Goal: Information Seeking & Learning: Learn about a topic

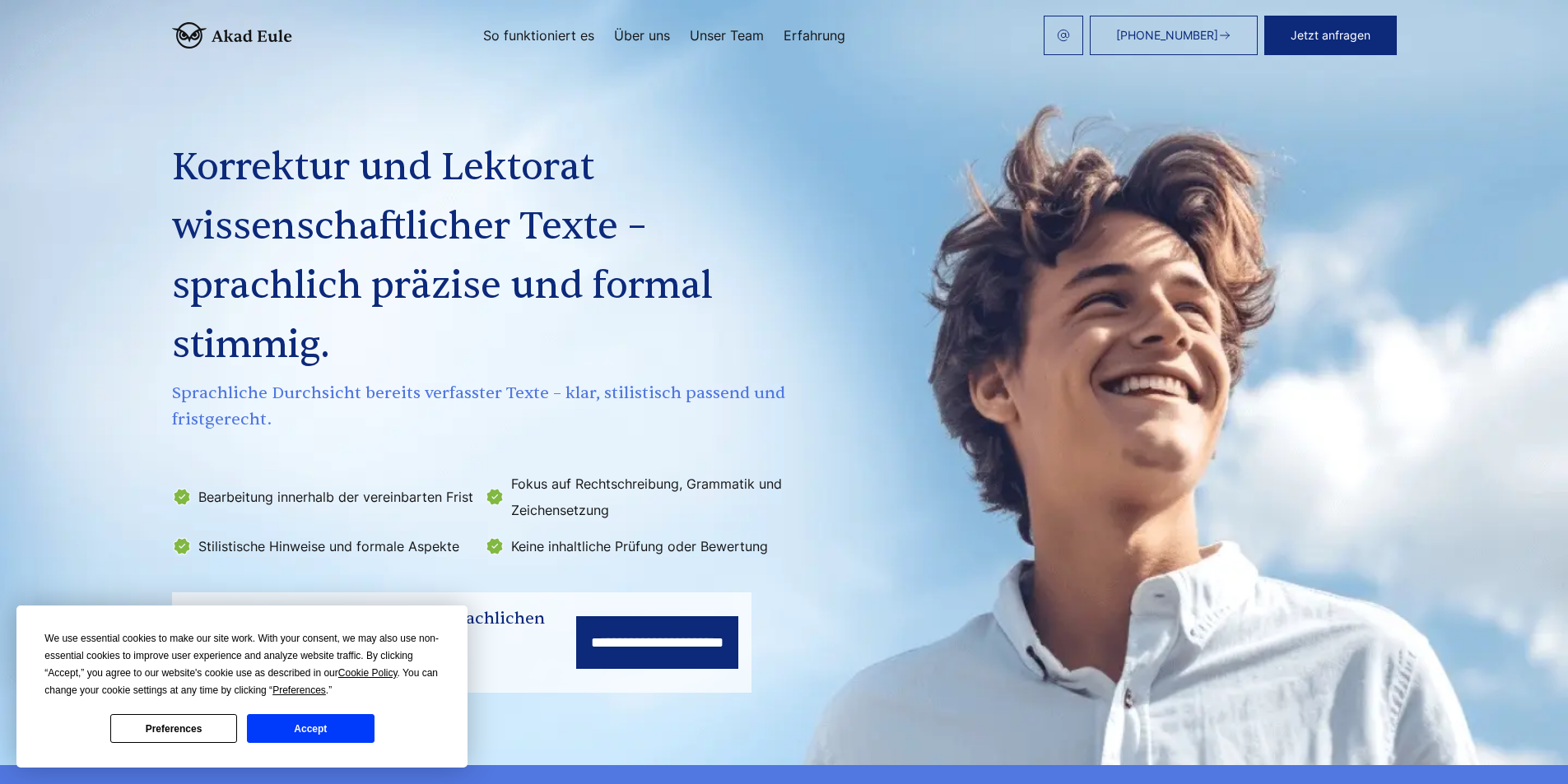
click at [624, 30] on link "Über uns" at bounding box center [642, 35] width 56 height 13
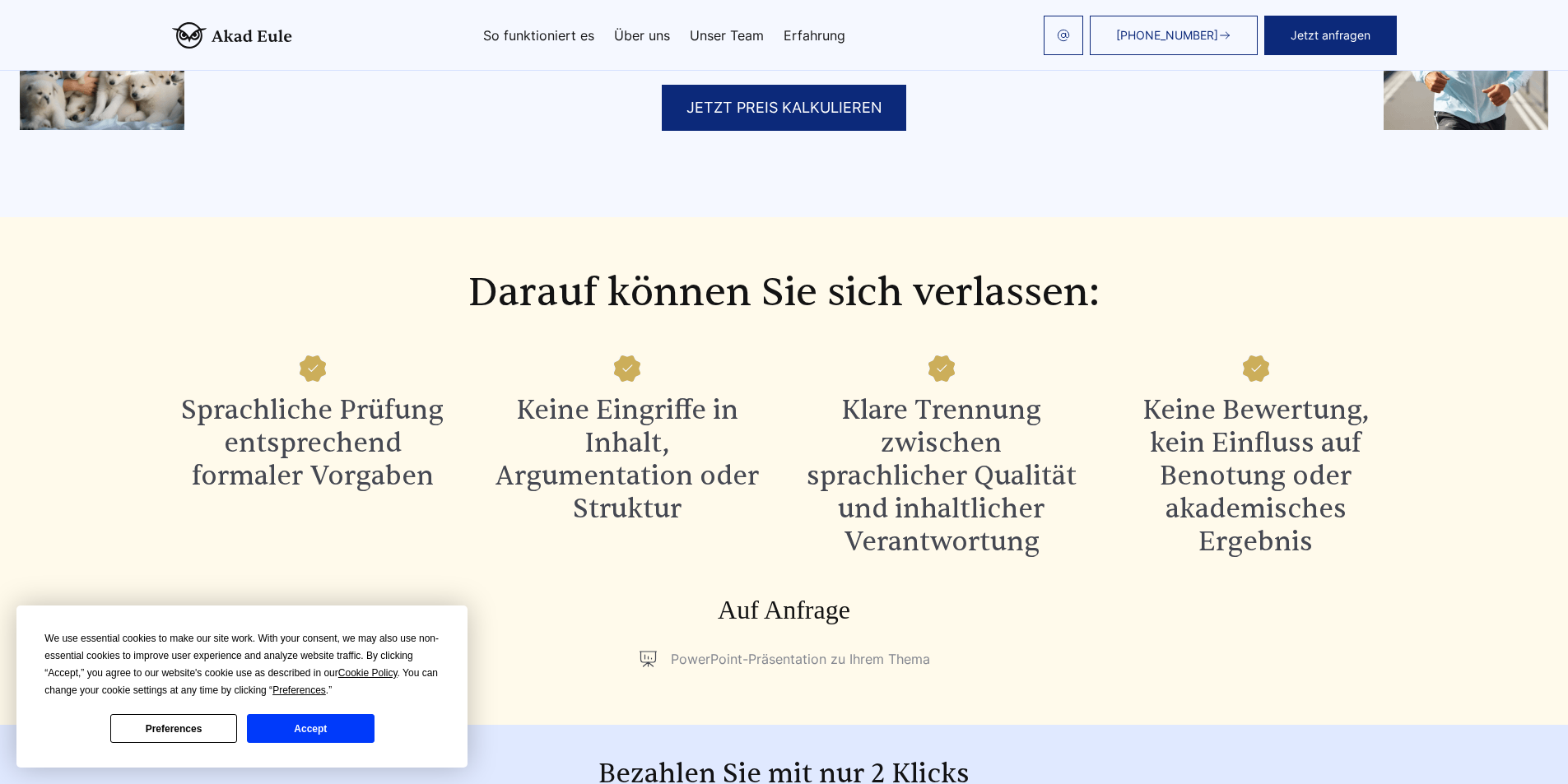
scroll to position [1293, 0]
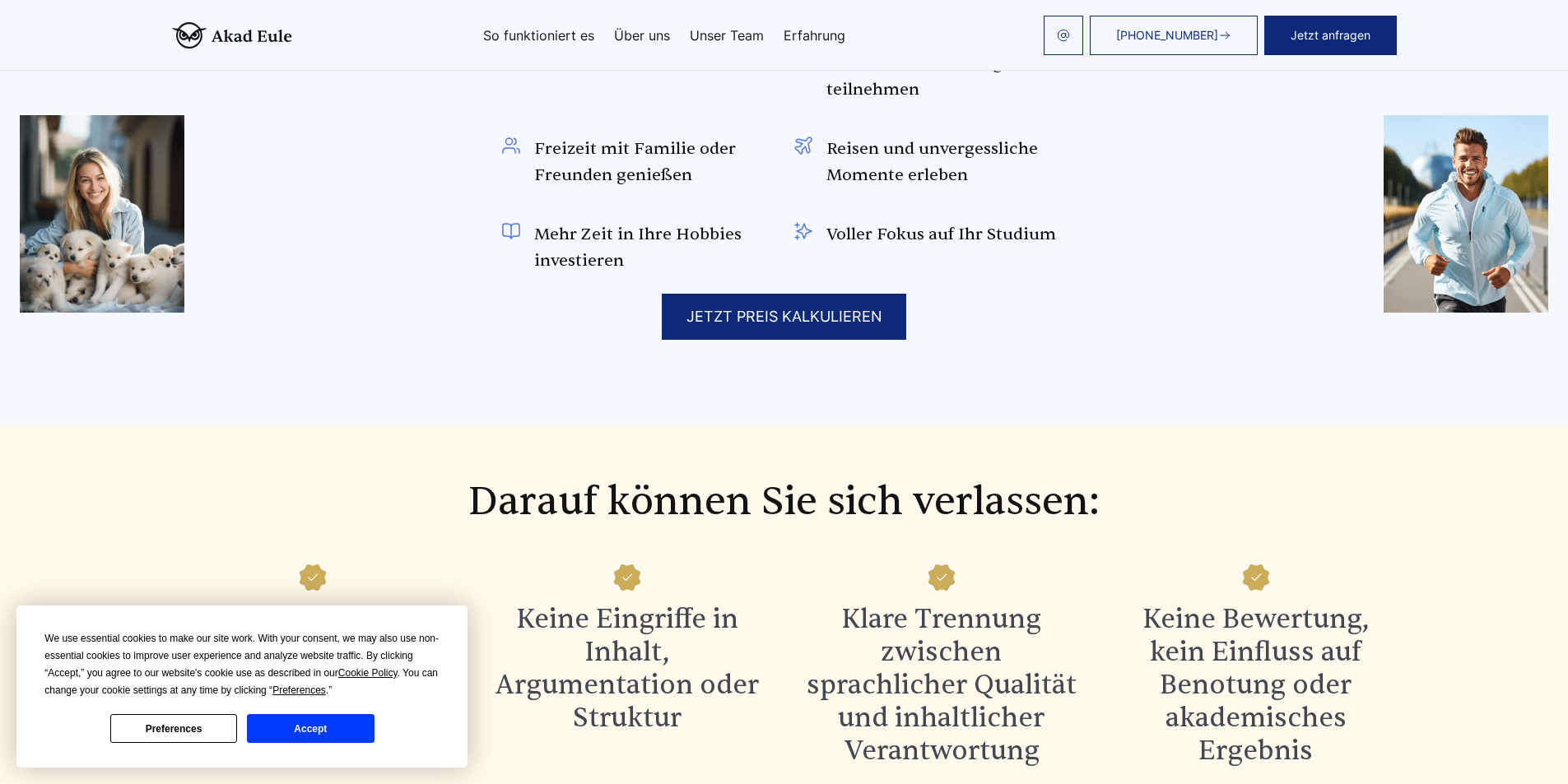
click at [539, 34] on link "So funktioniert es" at bounding box center [538, 35] width 111 height 13
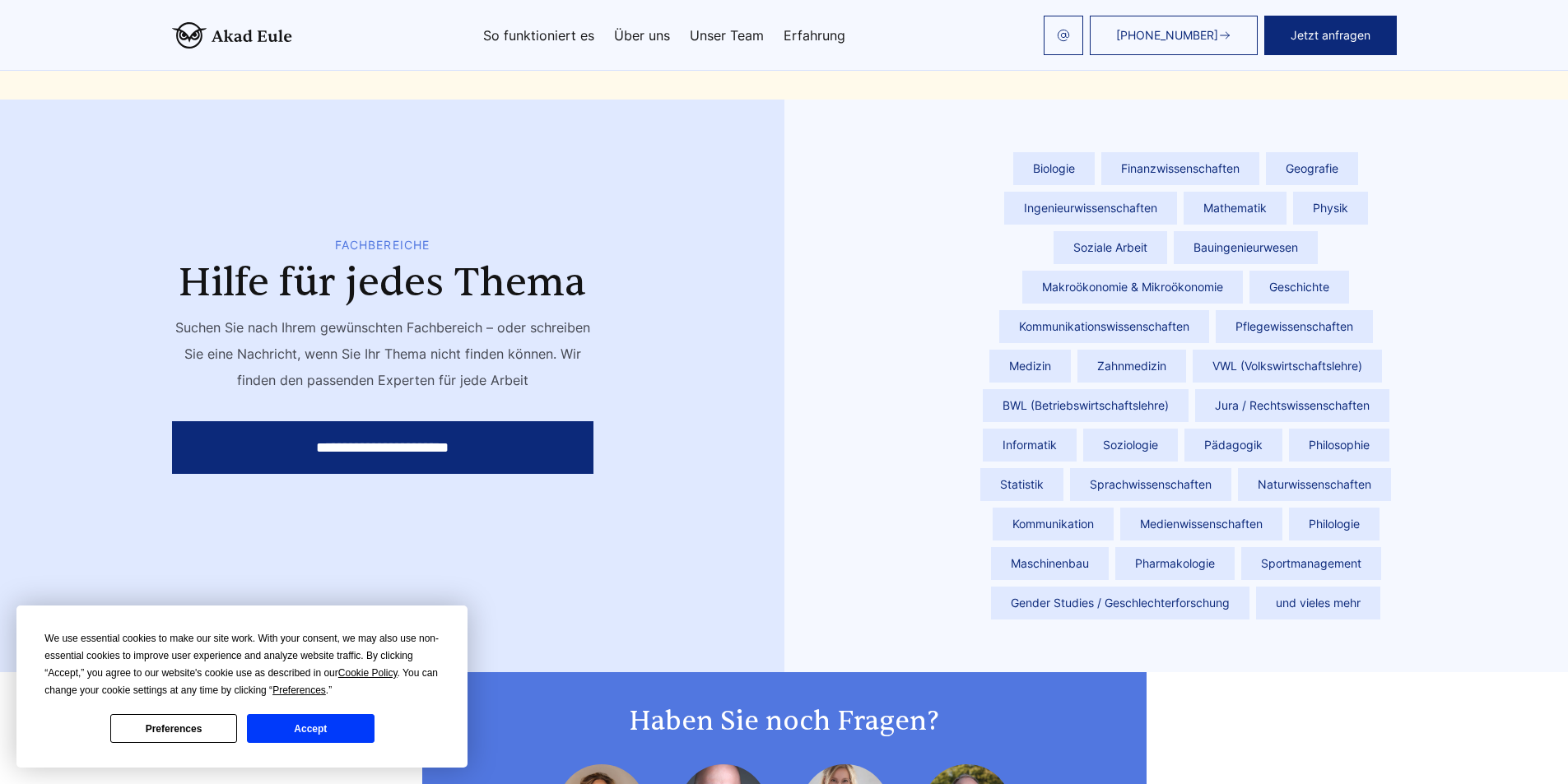
scroll to position [4368, 0]
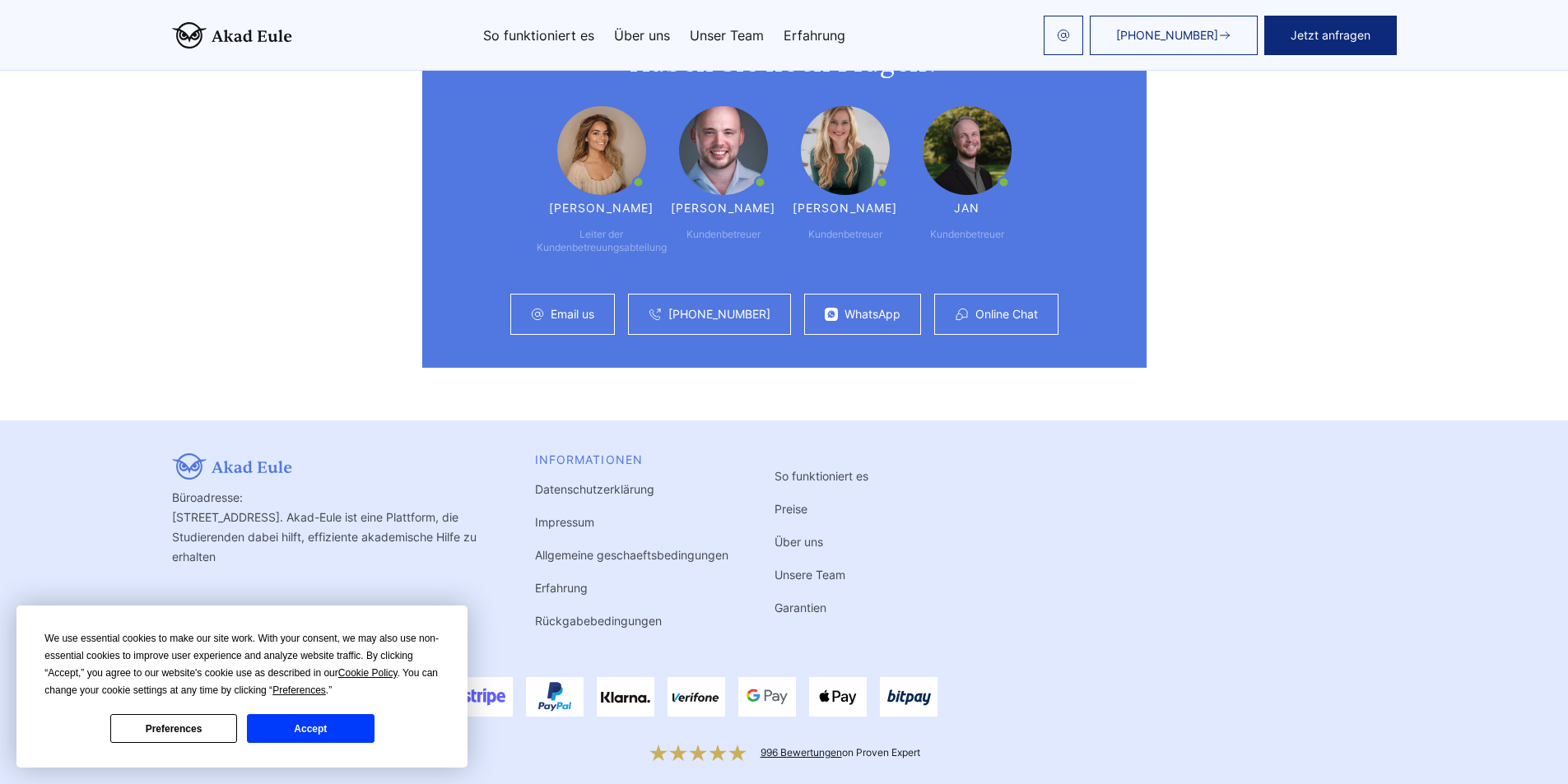
drag, startPoint x: 931, startPoint y: 571, endPoint x: 931, endPoint y: 817, distance: 246.0
click at [785, 499] on li "Preise" at bounding box center [821, 509] width 93 height 19
click at [781, 502] on link "Preise" at bounding box center [790, 509] width 33 height 14
click at [782, 502] on link "Preise" at bounding box center [790, 509] width 33 height 14
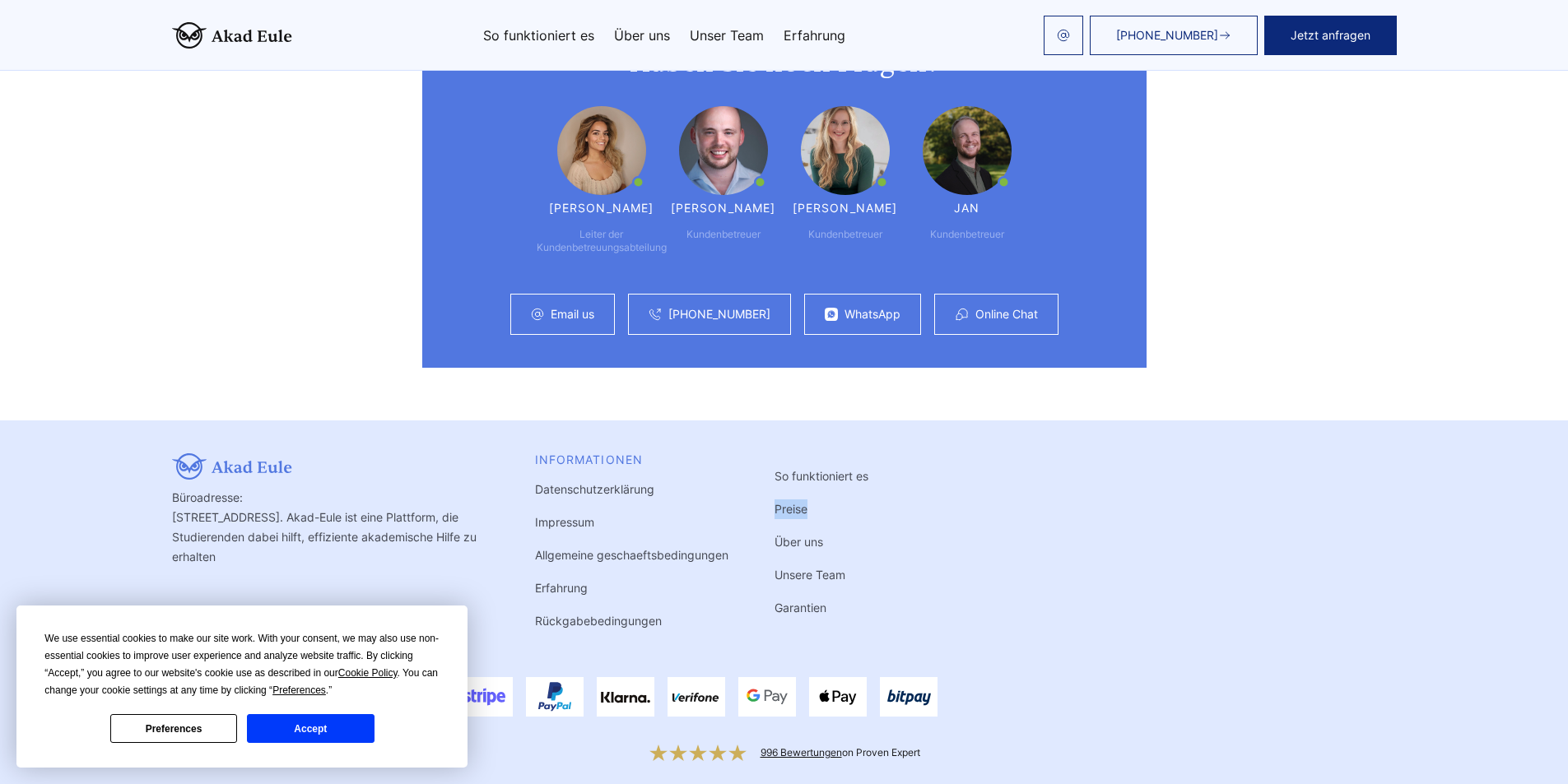
click at [780, 502] on link "Preise" at bounding box center [790, 509] width 33 height 14
click at [1004, 625] on div "Büroadresse: [STREET_ADDRESS]. Akad-Eule ist eine Plattform, die Studierenden d…" at bounding box center [784, 552] width 1224 height 197
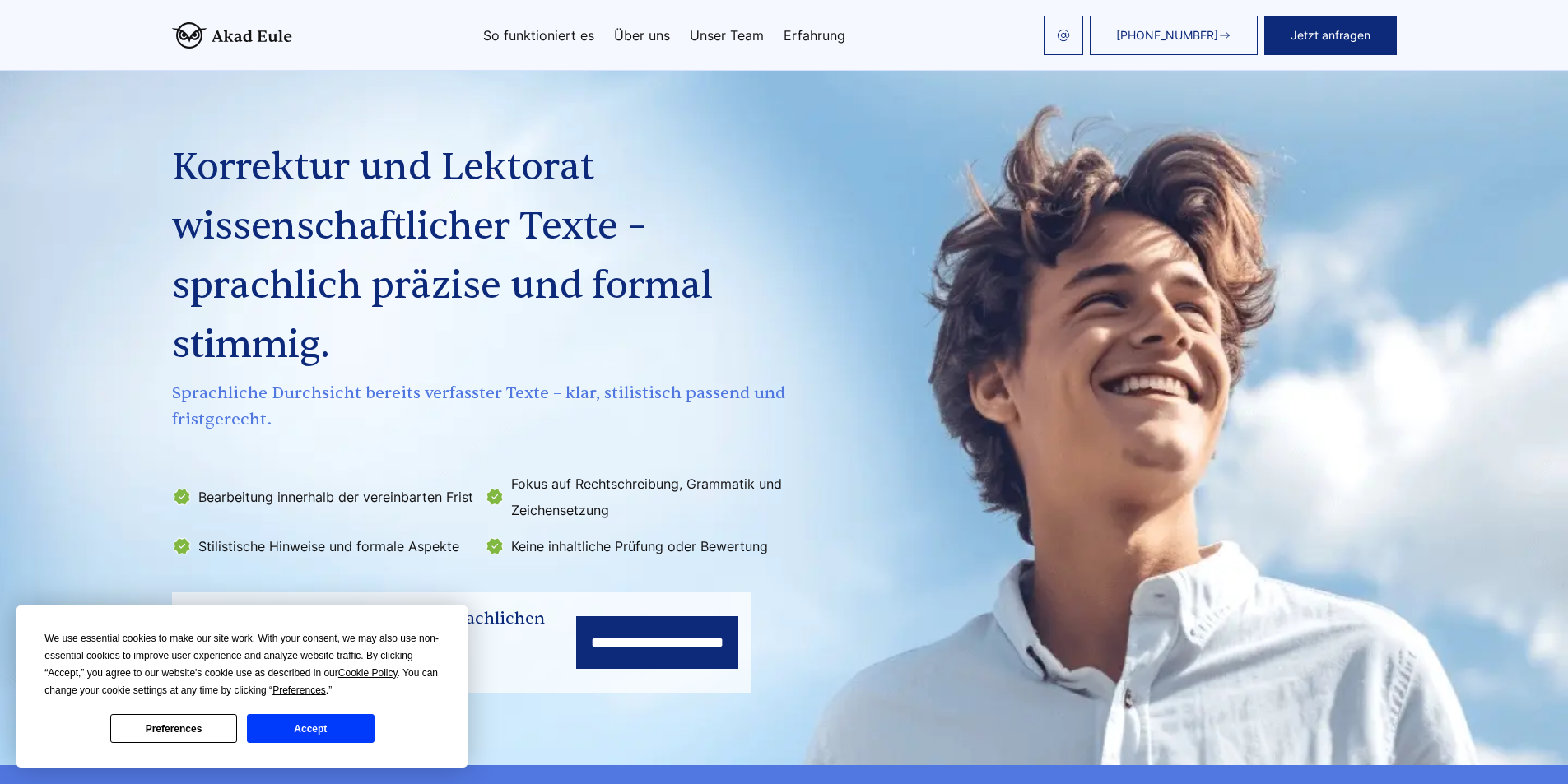
drag, startPoint x: 919, startPoint y: 270, endPoint x: 919, endPoint y: 137, distance: 133.0
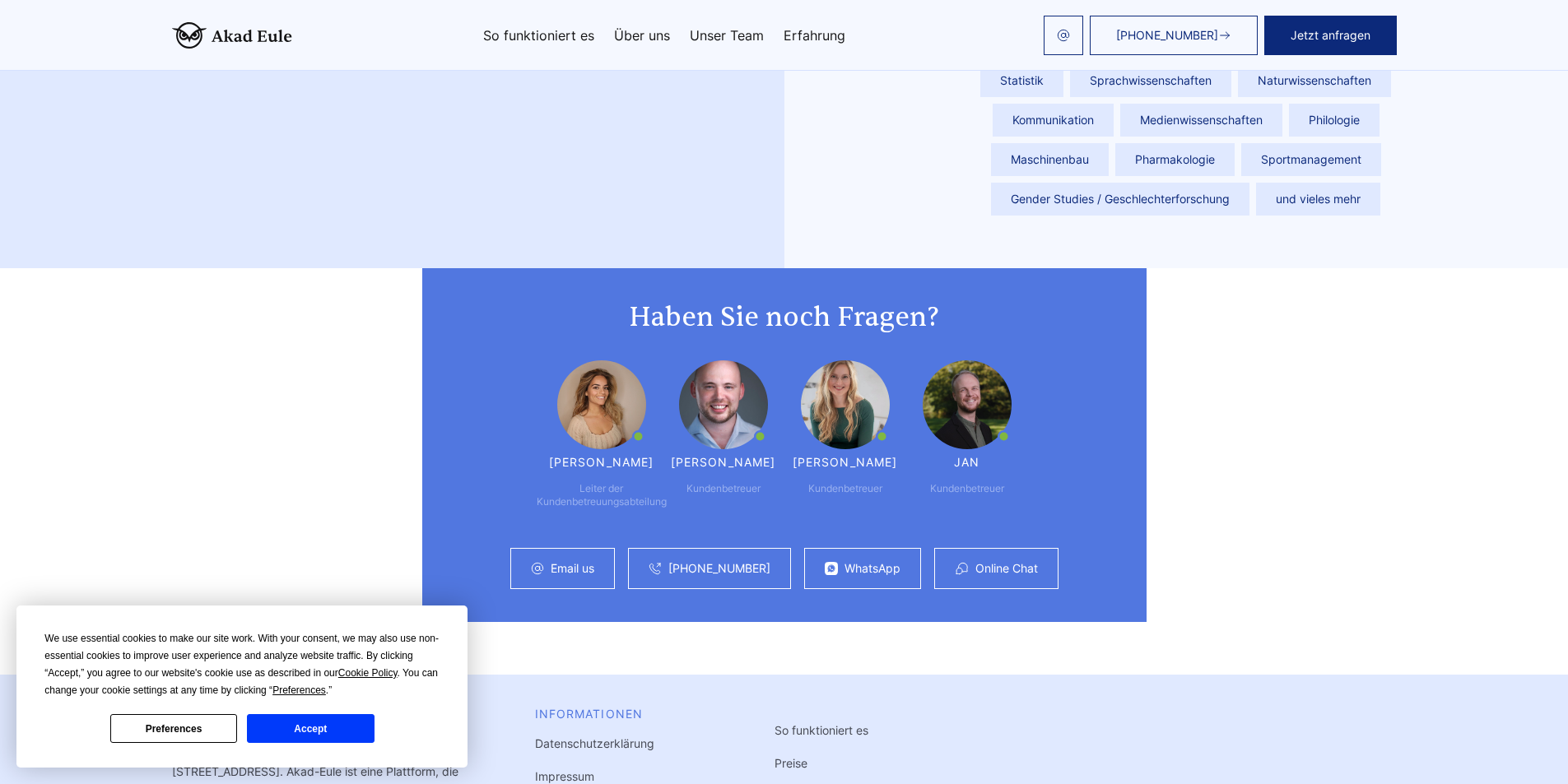
scroll to position [4368, 0]
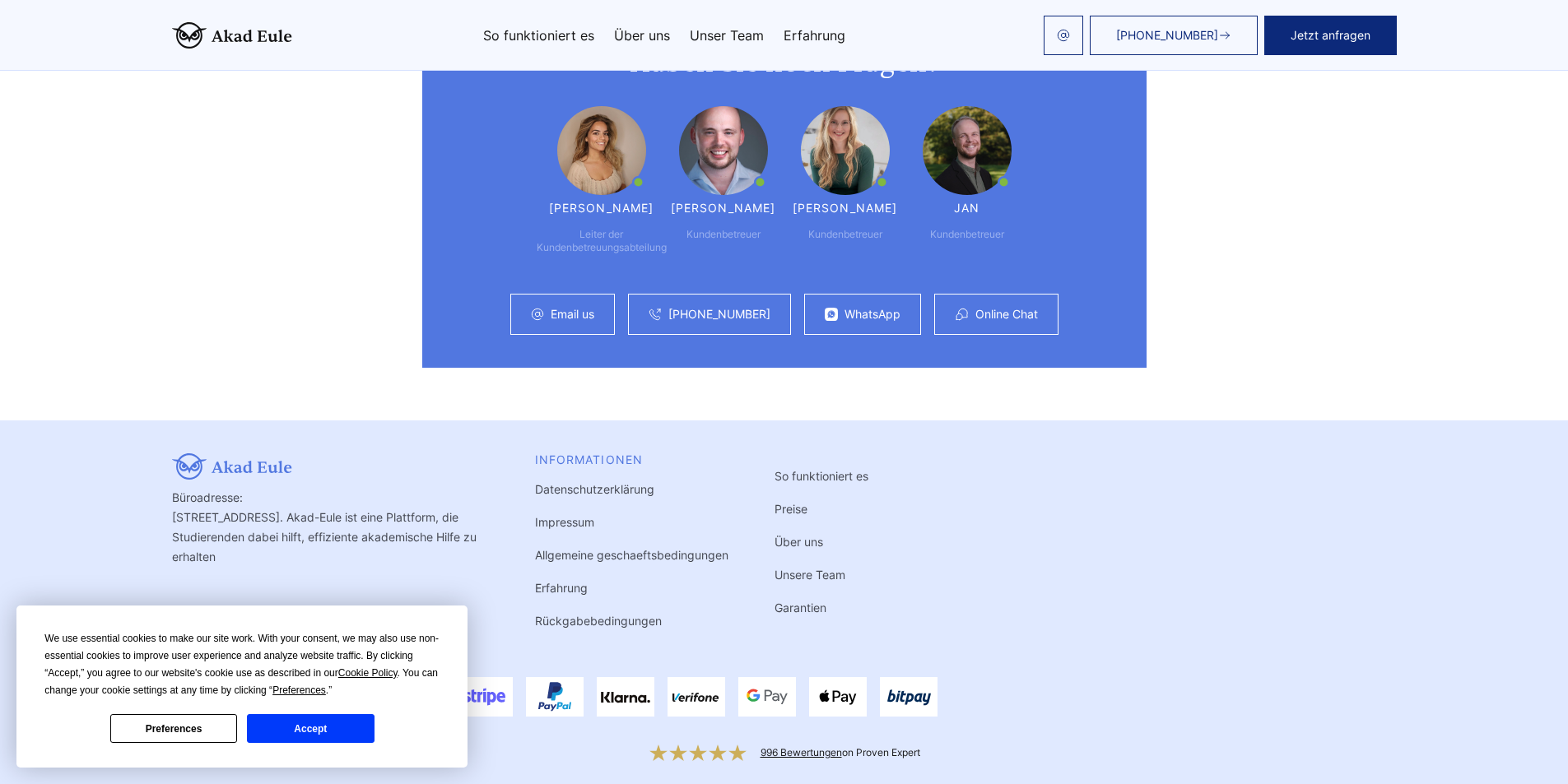
click at [794, 502] on link "Preise" at bounding box center [790, 509] width 33 height 14
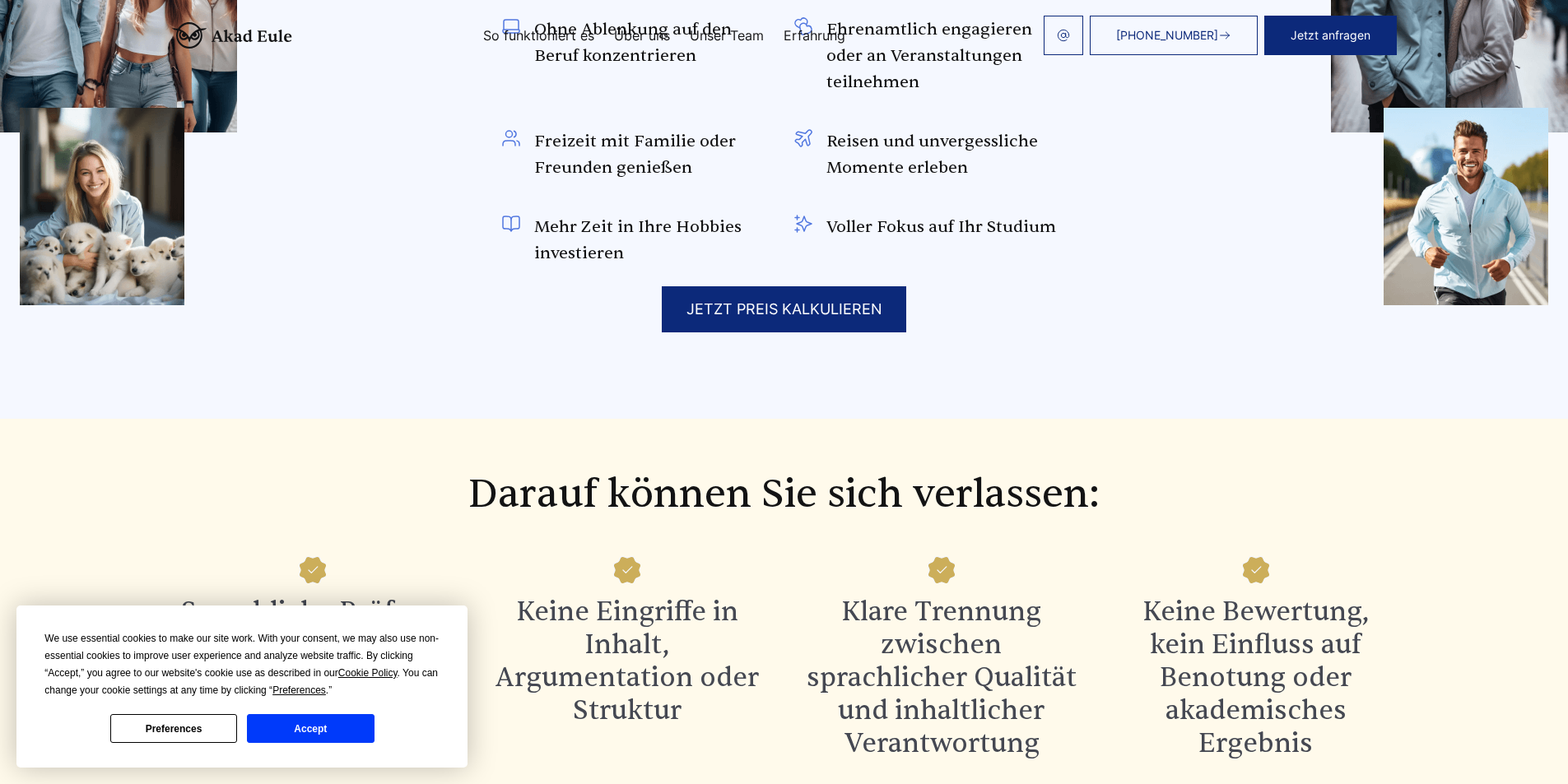
scroll to position [0, 0]
